Goal: Complete application form

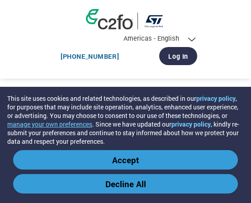
click at [155, 159] on button "Accept" at bounding box center [125, 159] width 225 height 19
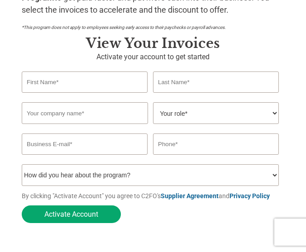
scroll to position [181, 0]
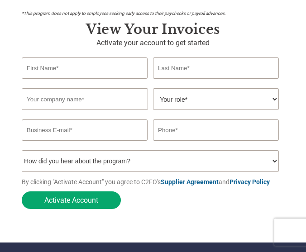
click at [251, 150] on select "How did you hear about the program? Received a letter Email Social Media Online…" at bounding box center [150, 161] width 257 height 22
select select "Email"
click at [22, 150] on select "How did you hear about the program? Received a letter Email Social Media Online…" at bounding box center [150, 161] width 257 height 22
click at [251, 88] on select "Your role* CFO Controller Credit Manager Finance Director Treasurer CEO Preside…" at bounding box center [216, 99] width 126 height 22
select select "ACCOUNTING"
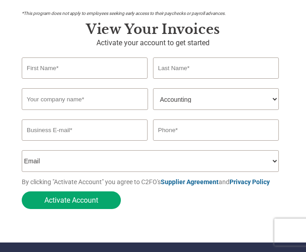
click at [153, 88] on select "Your role* CFO Controller Credit Manager Finance Director Treasurer CEO Preside…" at bounding box center [216, 99] width 126 height 22
drag, startPoint x: 172, startPoint y: 54, endPoint x: 159, endPoint y: 54, distance: 12.7
click at [172, 57] on input "text" at bounding box center [216, 67] width 126 height 21
click at [87, 57] on input "text" at bounding box center [85, 67] width 126 height 21
type input "Yanni"
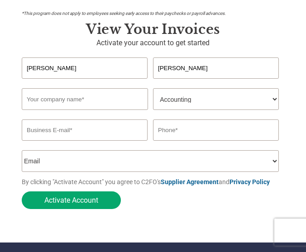
type input "Lee"
click at [98, 88] on input "text" at bounding box center [85, 99] width 126 height 22
type input "Murata Machin"
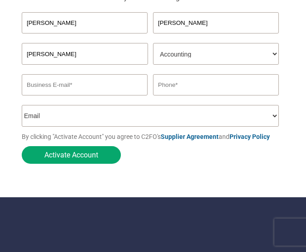
click at [202, 133] on link "Supplier Agreement" at bounding box center [190, 136] width 58 height 7
